Goal: Task Accomplishment & Management: Manage account settings

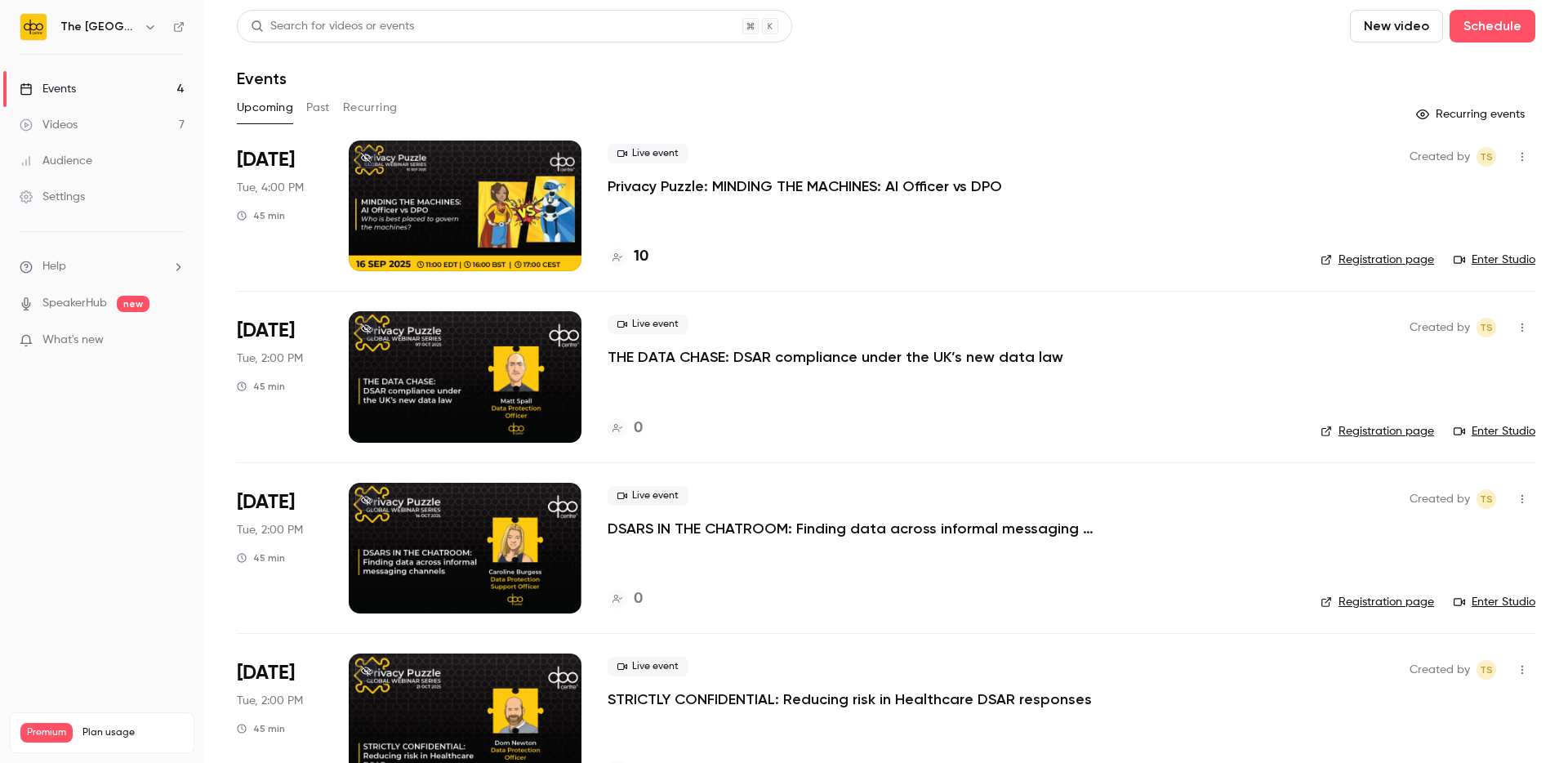
click at [766, 193] on p "Privacy Puzzle: MINDING THE MACHINES: AI Officer vs DPO" at bounding box center [805, 186] width 394 height 20
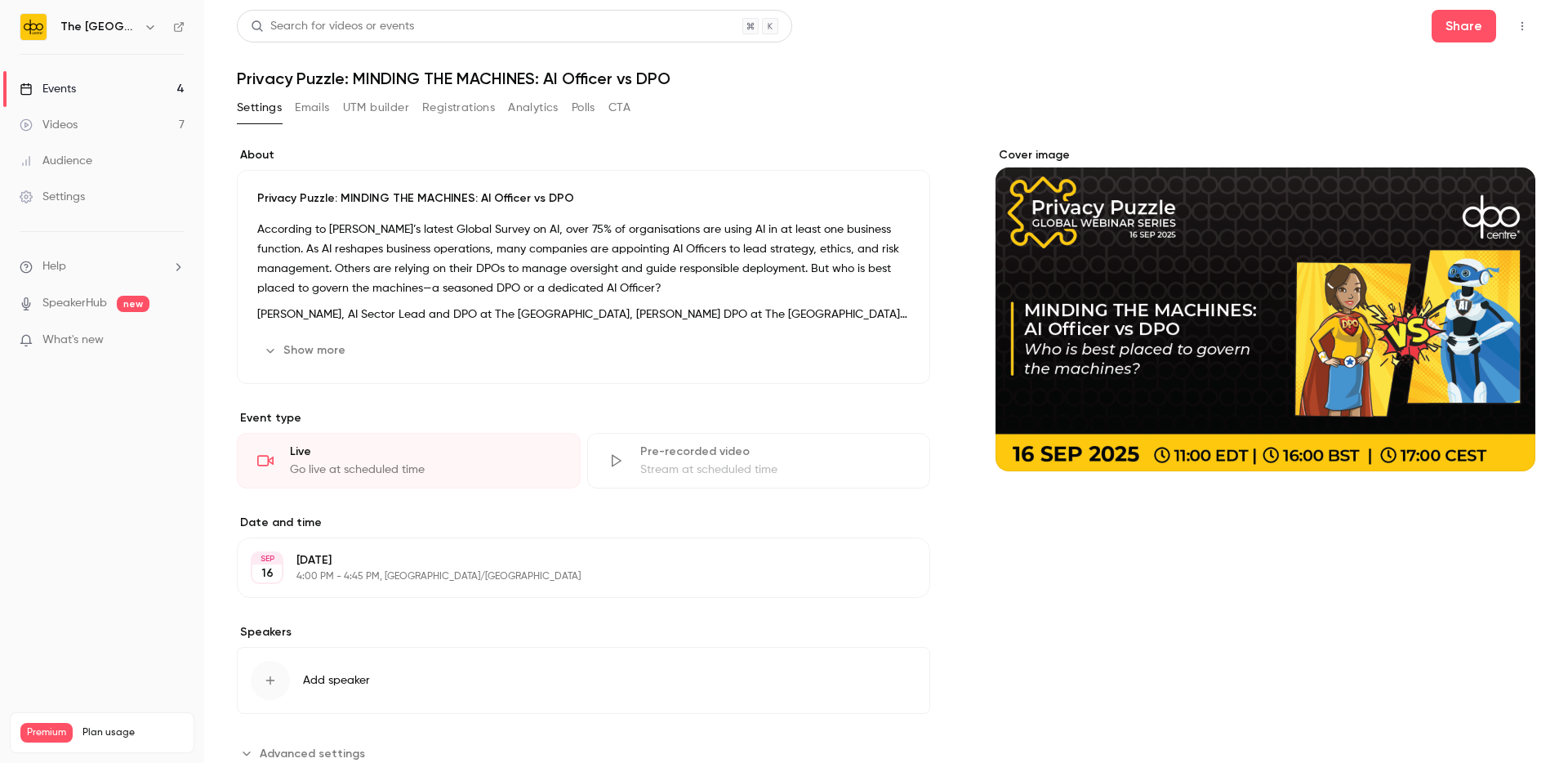
click at [315, 113] on button "Emails" at bounding box center [312, 108] width 34 height 26
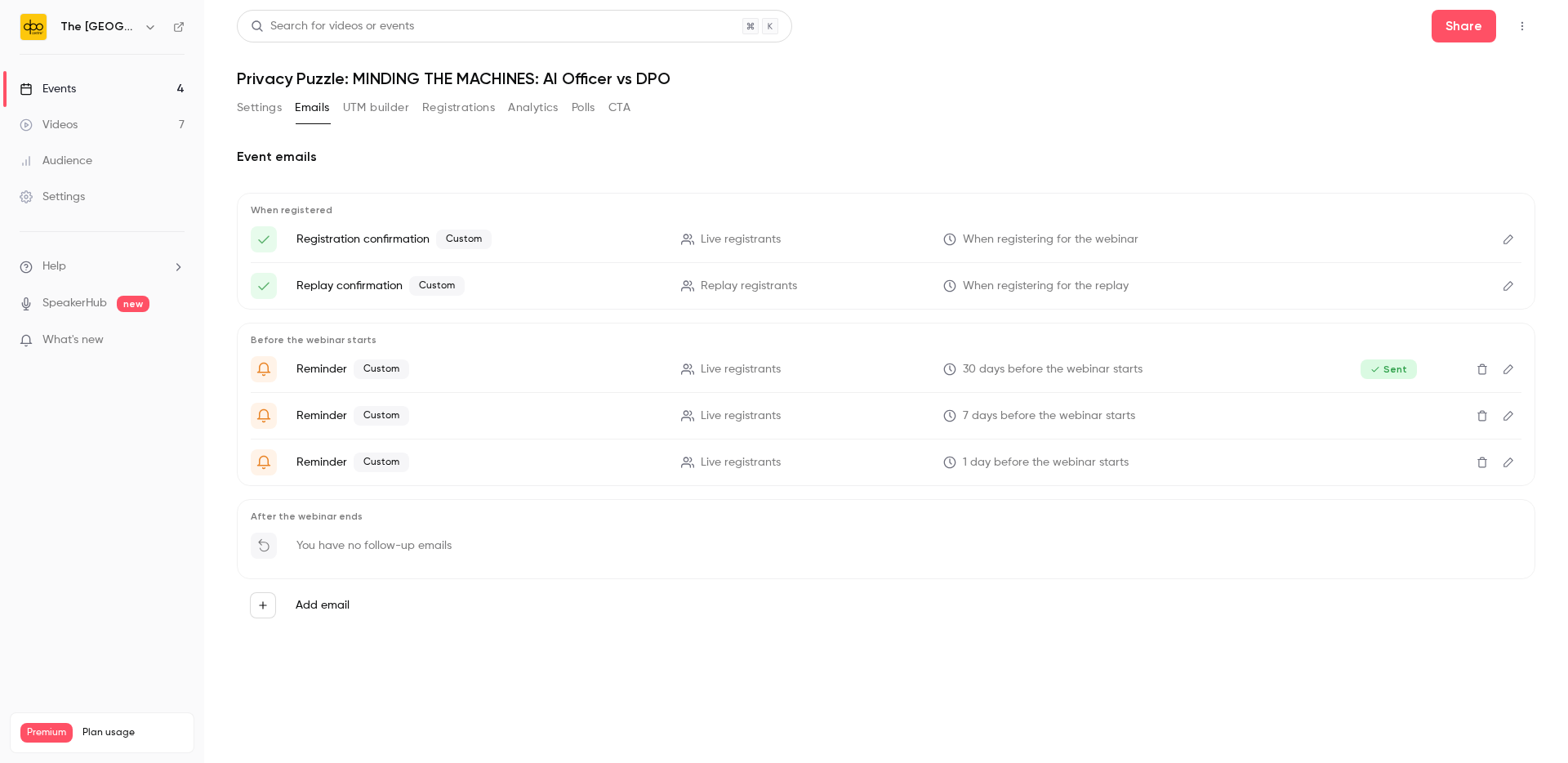
click at [467, 113] on button "Registrations" at bounding box center [458, 108] width 73 height 26
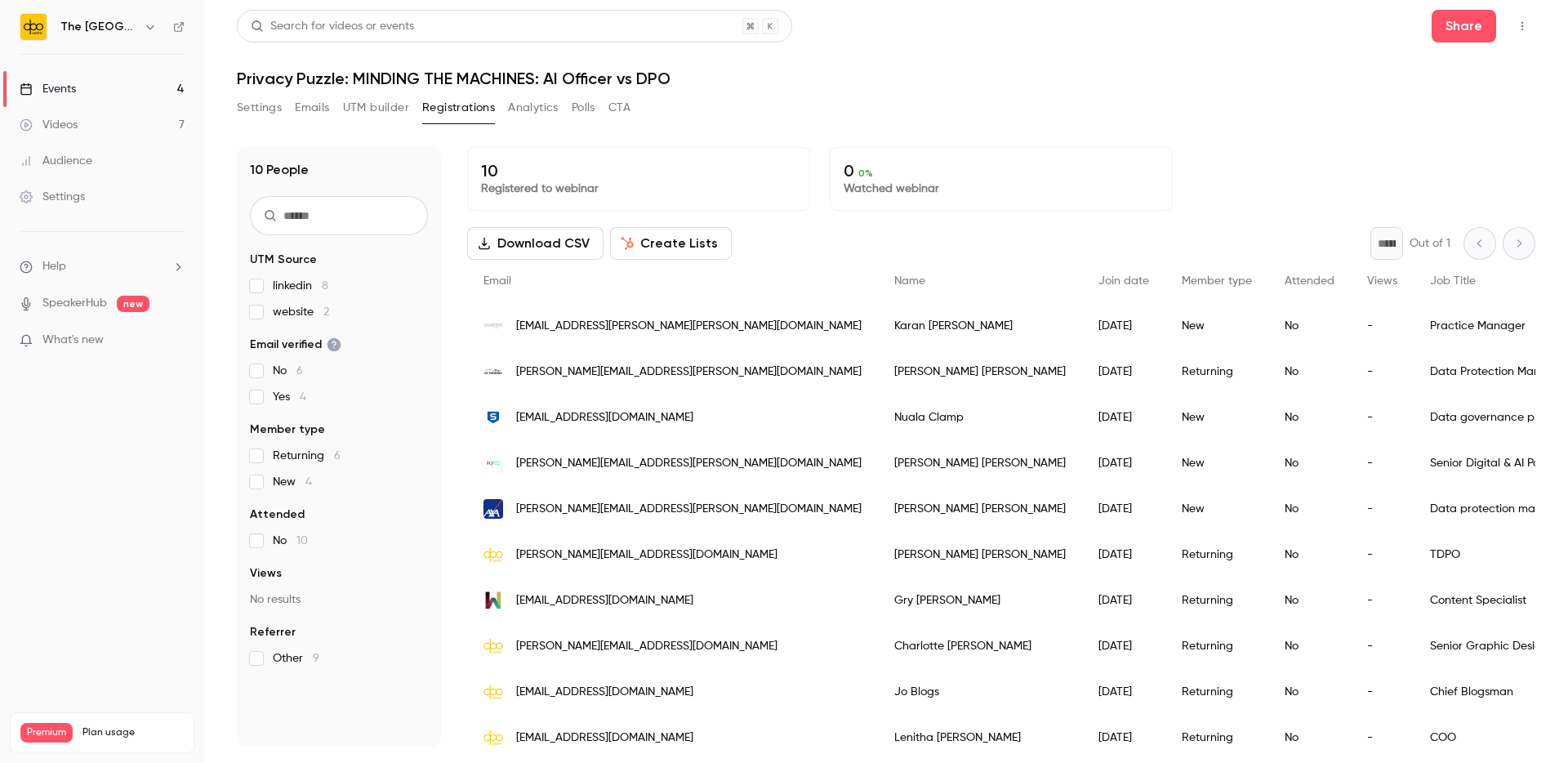
click at [676, 236] on button "Create Lists" at bounding box center [670, 243] width 122 height 33
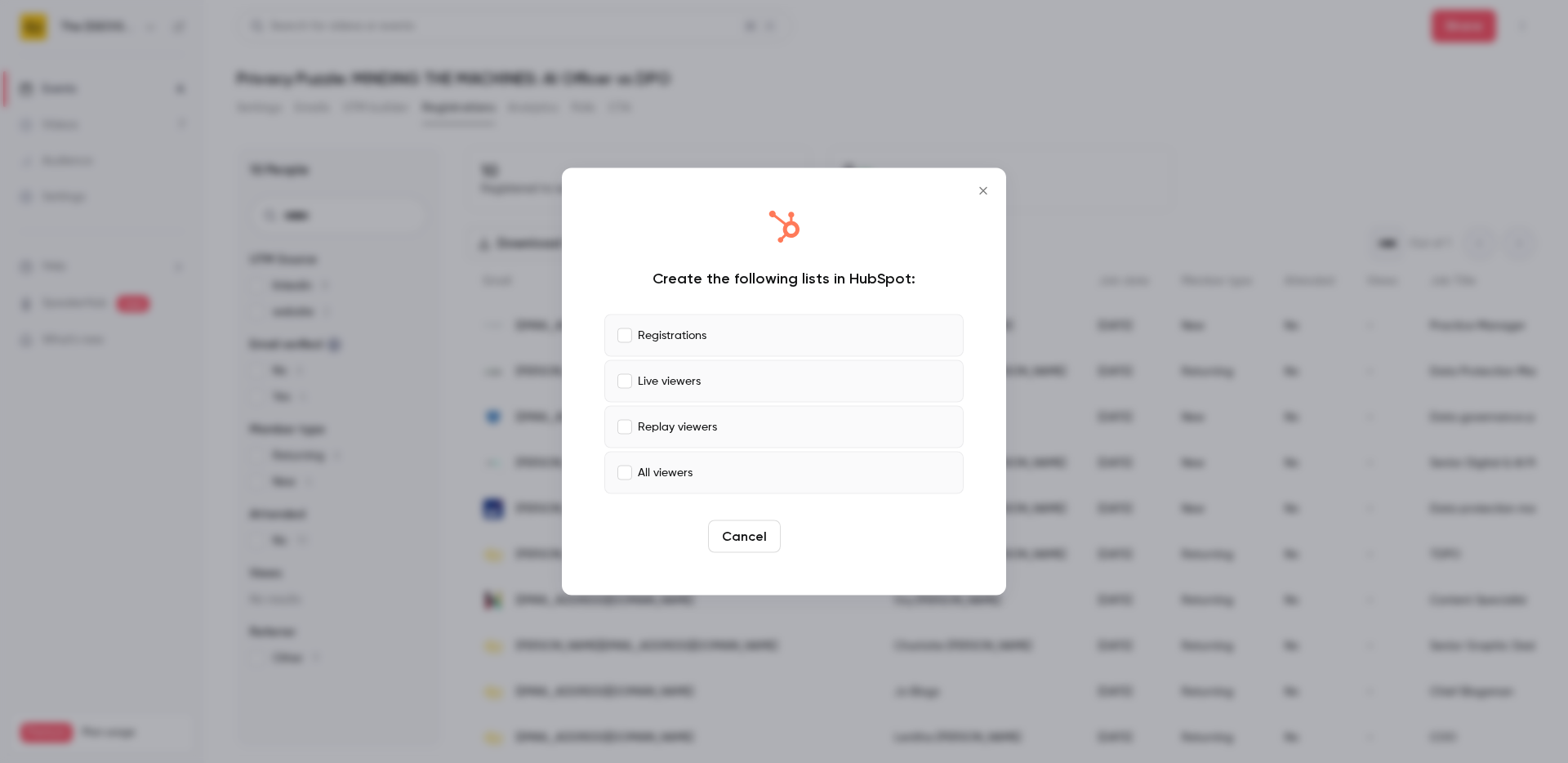
click at [831, 538] on button "Create" at bounding box center [824, 537] width 74 height 33
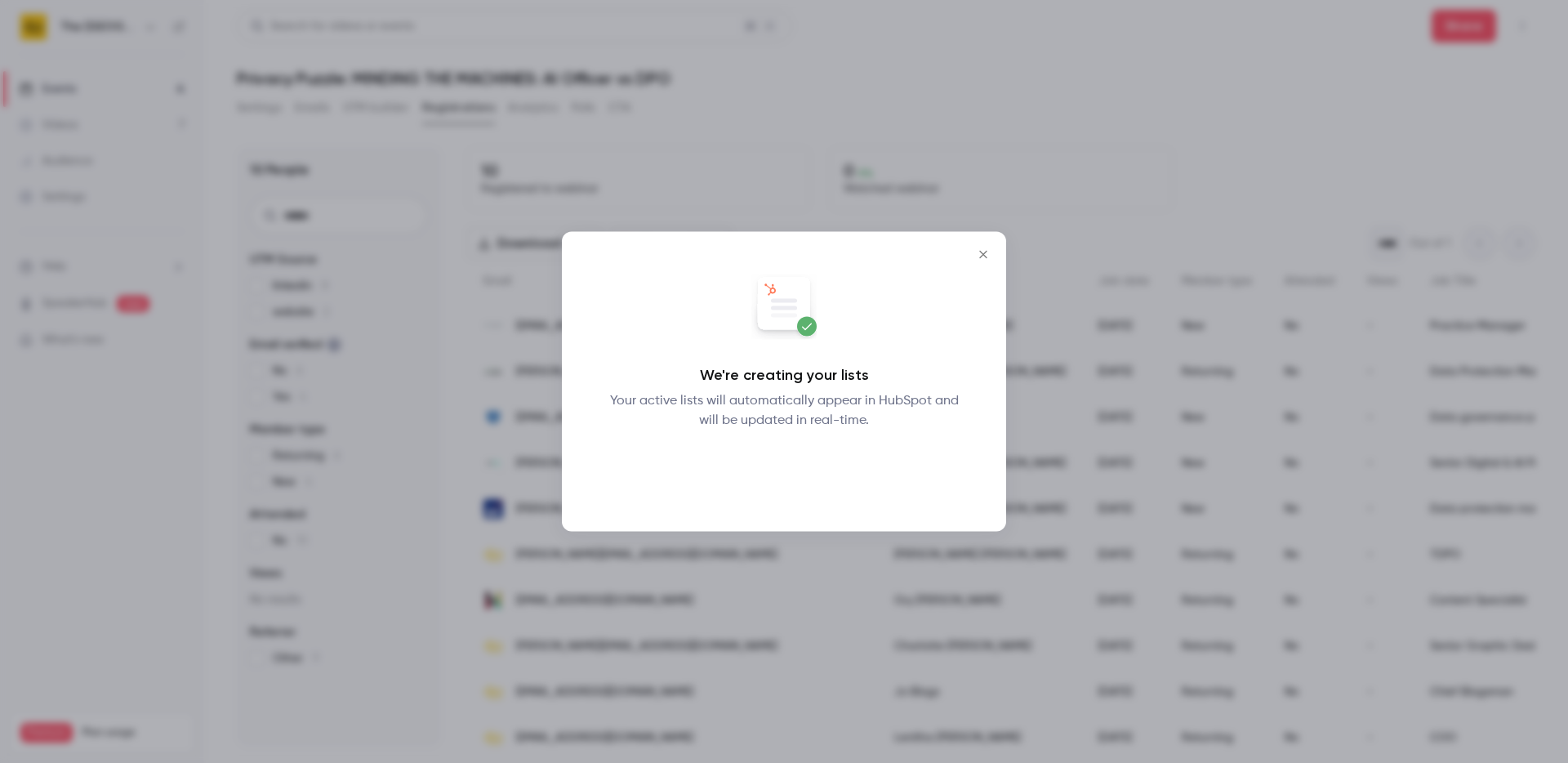
click at [779, 468] on button "Okay" at bounding box center [784, 473] width 59 height 33
